Goal: Contribute content

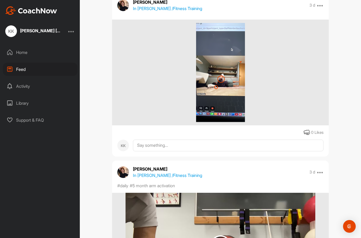
scroll to position [65, 0]
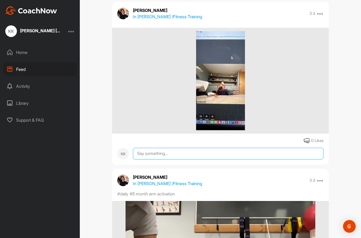
click at [203, 155] on textarea at bounding box center [228, 154] width 191 height 12
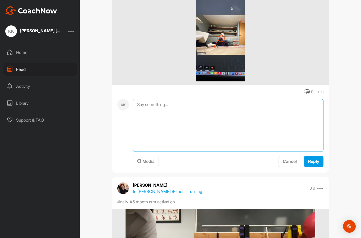
scroll to position [122, 0]
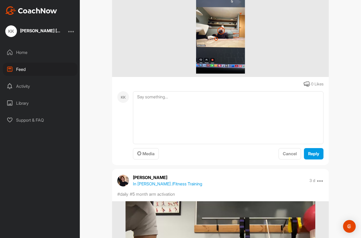
click at [153, 153] on span "Media" at bounding box center [145, 153] width 17 height 5
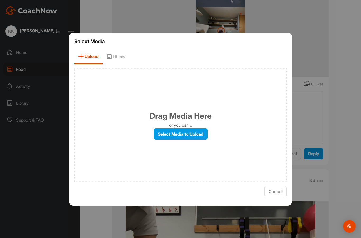
click at [175, 140] on label "Select Media to Upload" at bounding box center [181, 133] width 54 height 11
click at [0, 0] on input "Select Media to Upload" at bounding box center [0, 0] width 0 height 0
click at [170, 140] on label "Select Media to Upload" at bounding box center [181, 133] width 54 height 11
click at [0, 0] on input "Select Media to Upload" at bounding box center [0, 0] width 0 height 0
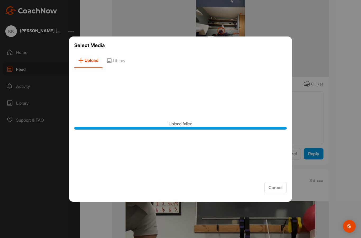
click at [118, 68] on span "Library" at bounding box center [116, 60] width 27 height 15
click at [123, 68] on span "Library" at bounding box center [116, 60] width 28 height 15
click at [278, 193] on button "Cancel" at bounding box center [276, 187] width 22 height 11
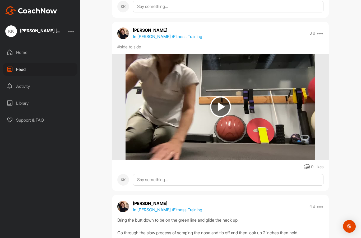
scroll to position [443, 0]
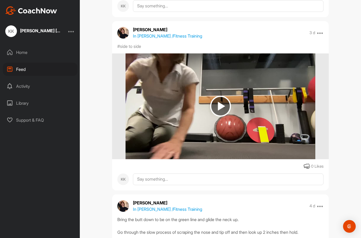
click at [220, 113] on img at bounding box center [220, 106] width 21 height 21
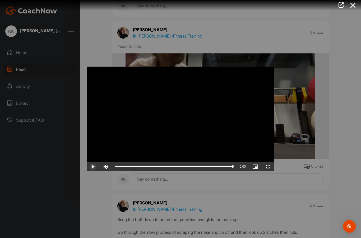
click at [185, 166] on div "Progress Bar" at bounding box center [174, 166] width 118 height 1
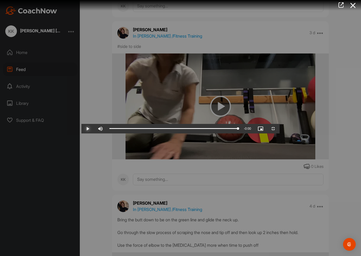
click at [238, 129] on div "Progress Bar" at bounding box center [174, 128] width 129 height 1
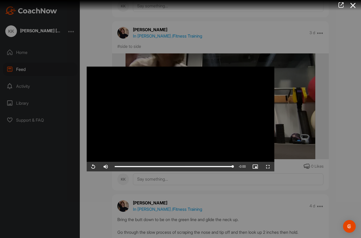
click at [353, 6] on icon at bounding box center [353, 6] width 12 height 10
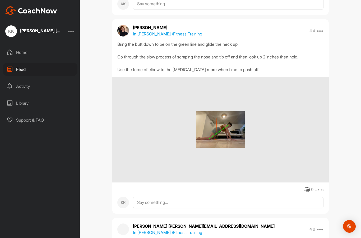
scroll to position [668, 0]
